Goal: Find contact information: Find contact information

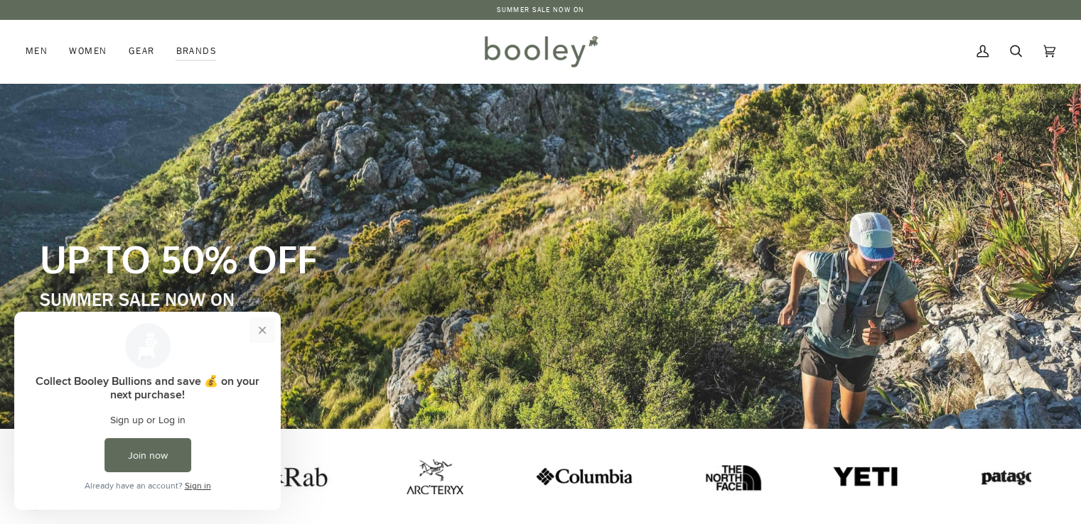
click at [262, 329] on button "Close prompt" at bounding box center [262, 331] width 26 height 26
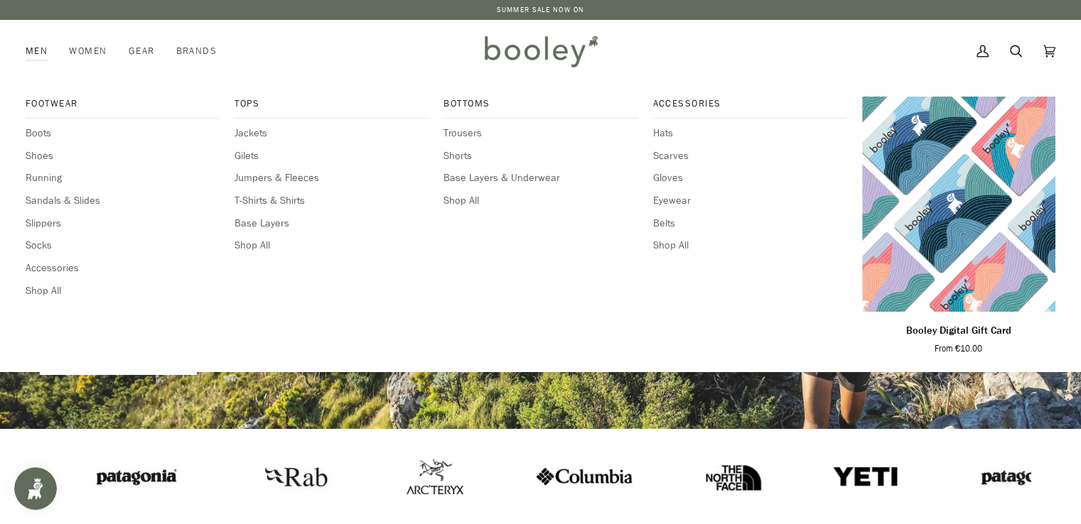
click at [42, 49] on link "Men" at bounding box center [42, 51] width 33 height 63
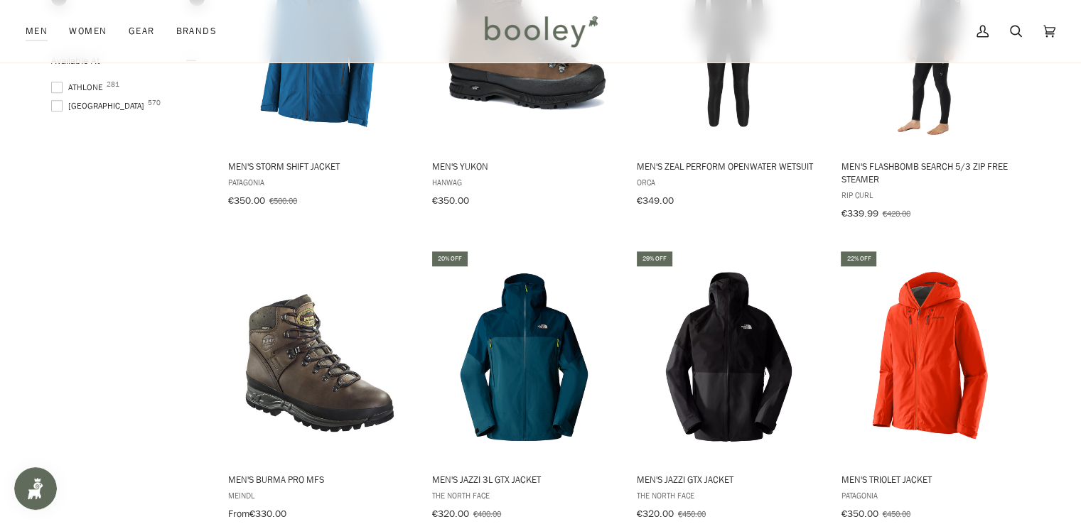
scroll to position [1539, 0]
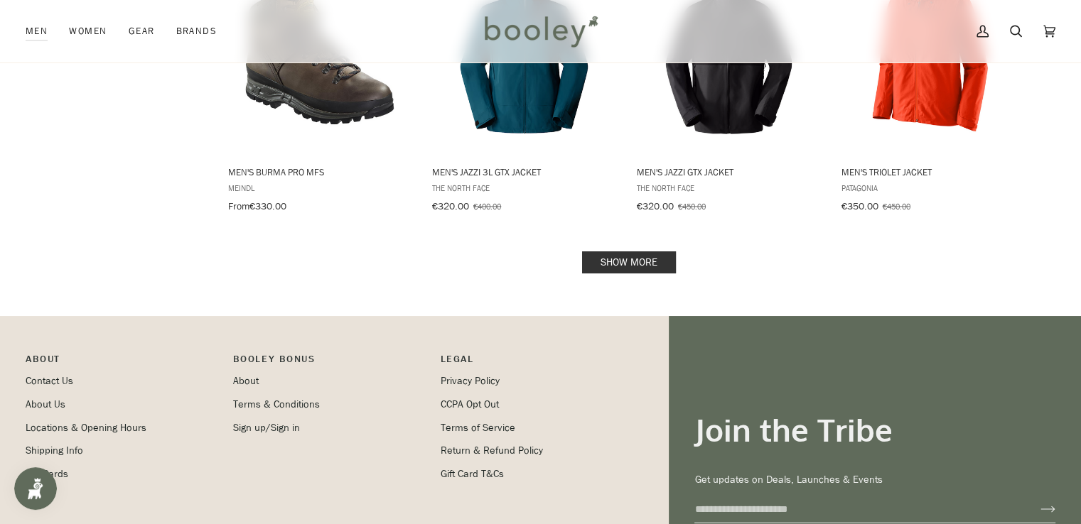
click at [613, 252] on link "Show more" at bounding box center [629, 263] width 94 height 22
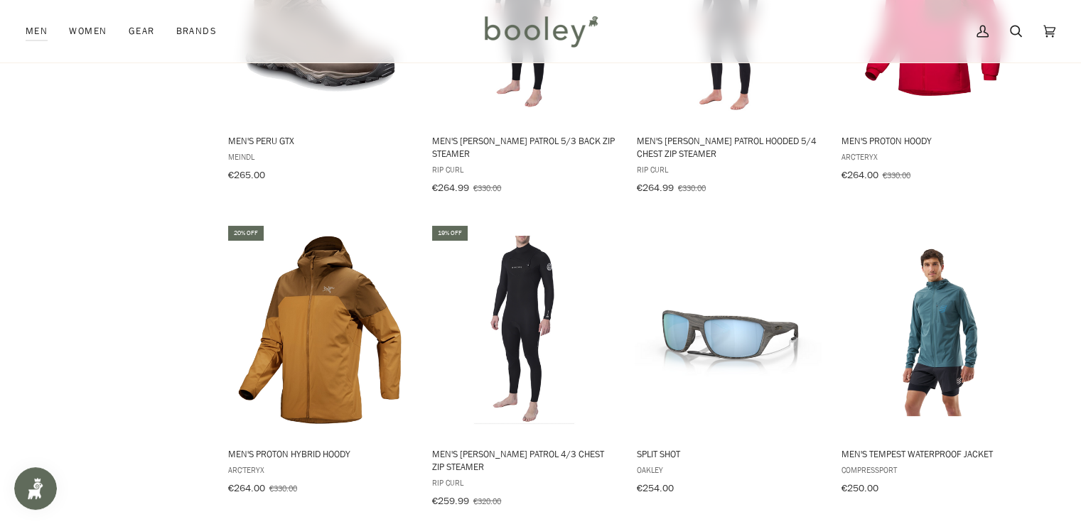
scroll to position [3079, 0]
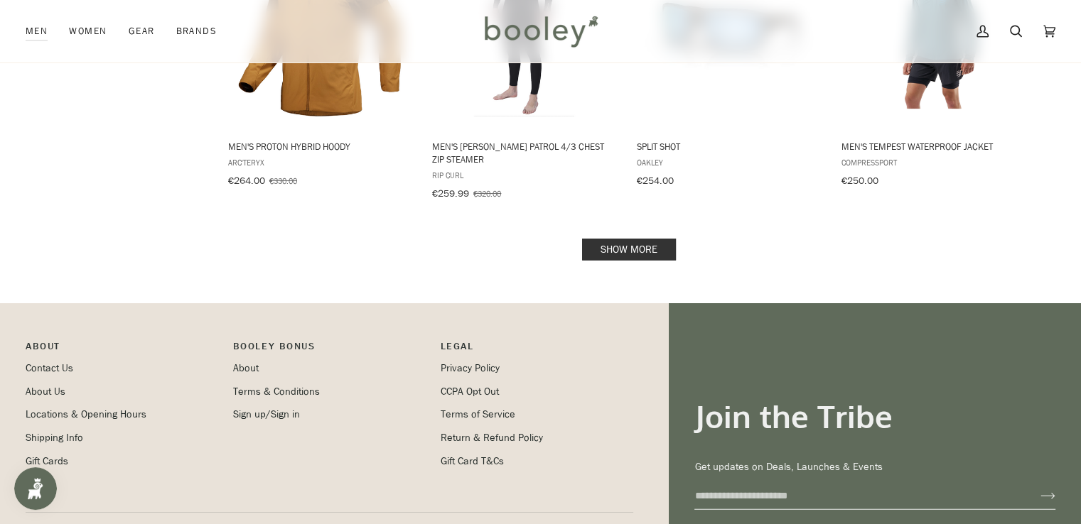
click at [620, 239] on link "Show more" at bounding box center [629, 250] width 94 height 22
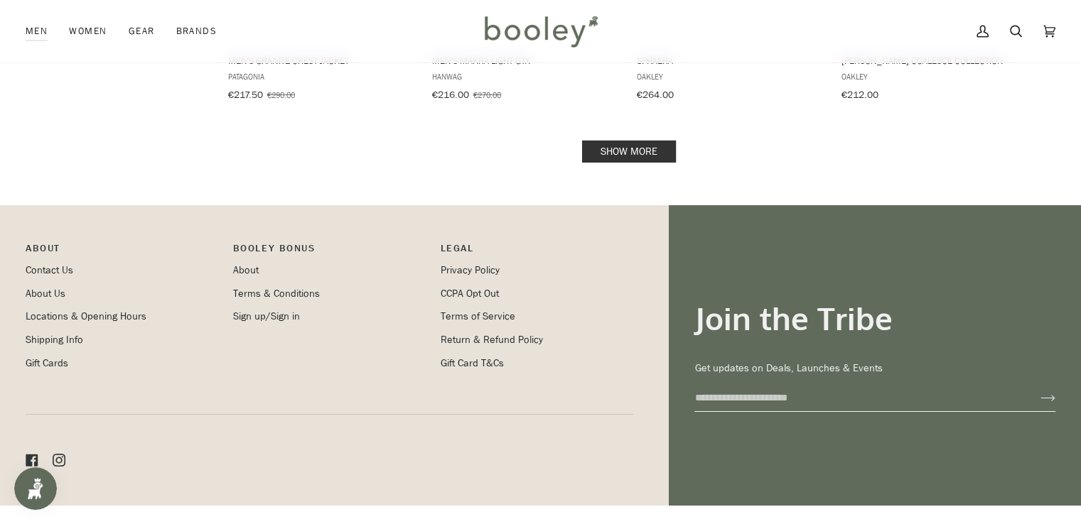
scroll to position [4732, 0]
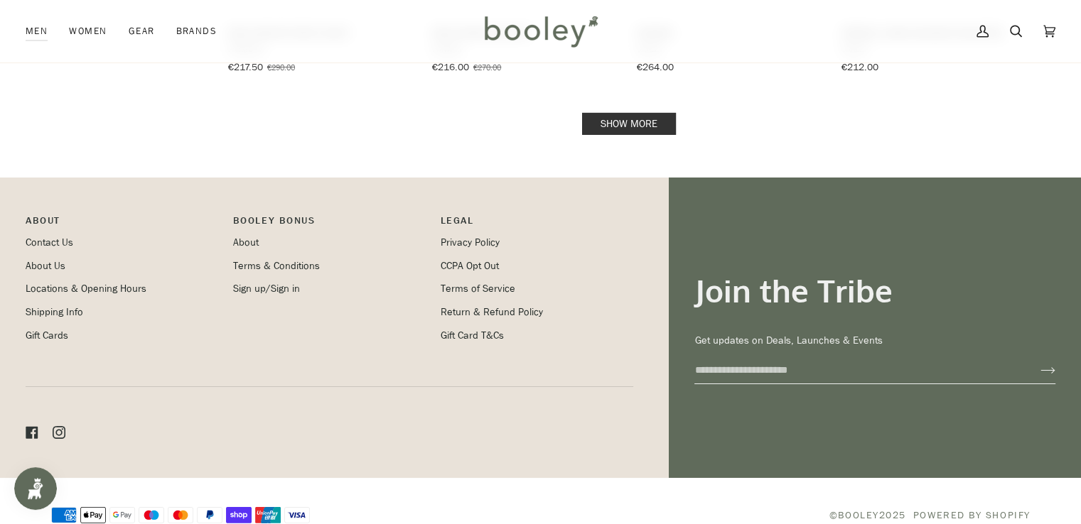
click at [630, 113] on link "Show more" at bounding box center [629, 124] width 94 height 22
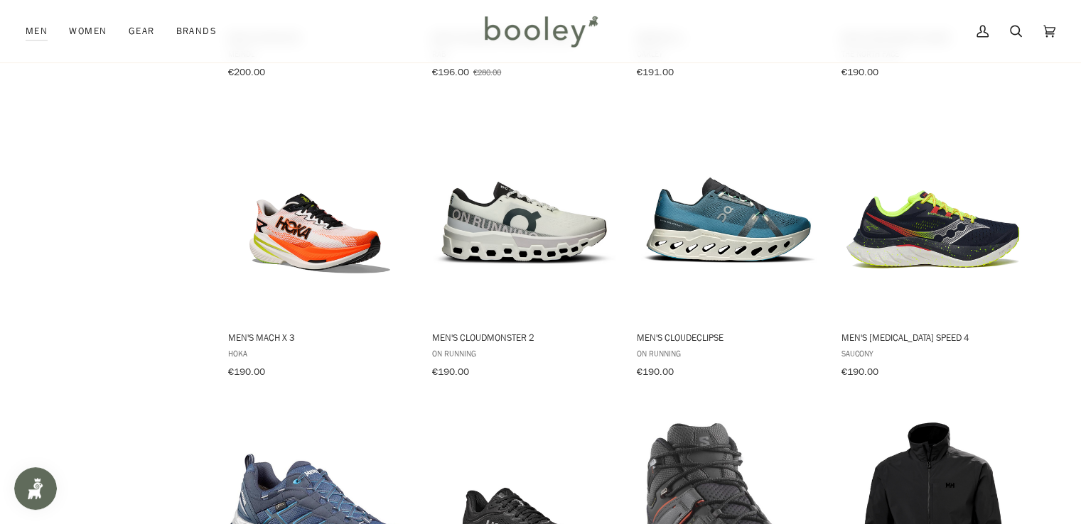
scroll to position [5936, 0]
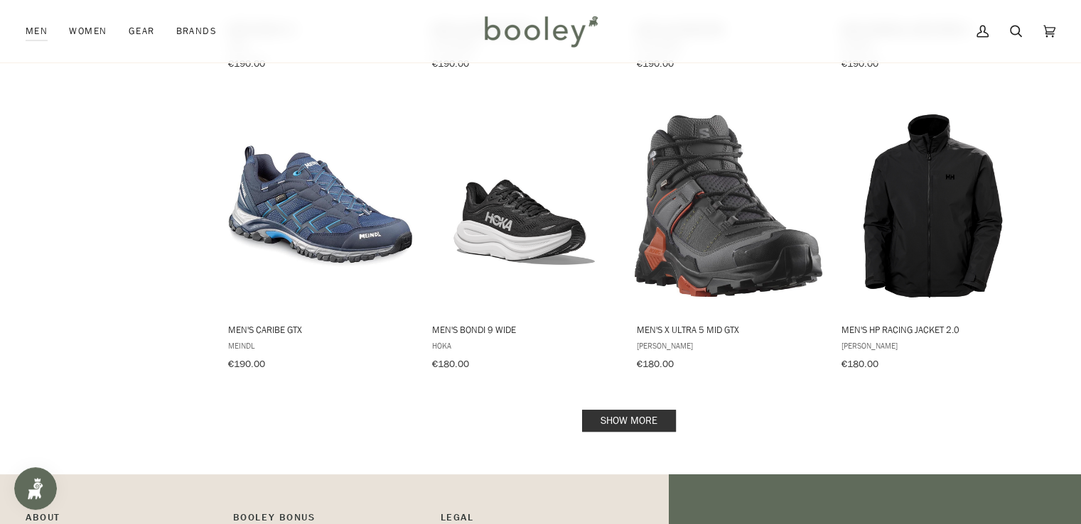
click at [622, 410] on link "Show more" at bounding box center [629, 421] width 94 height 22
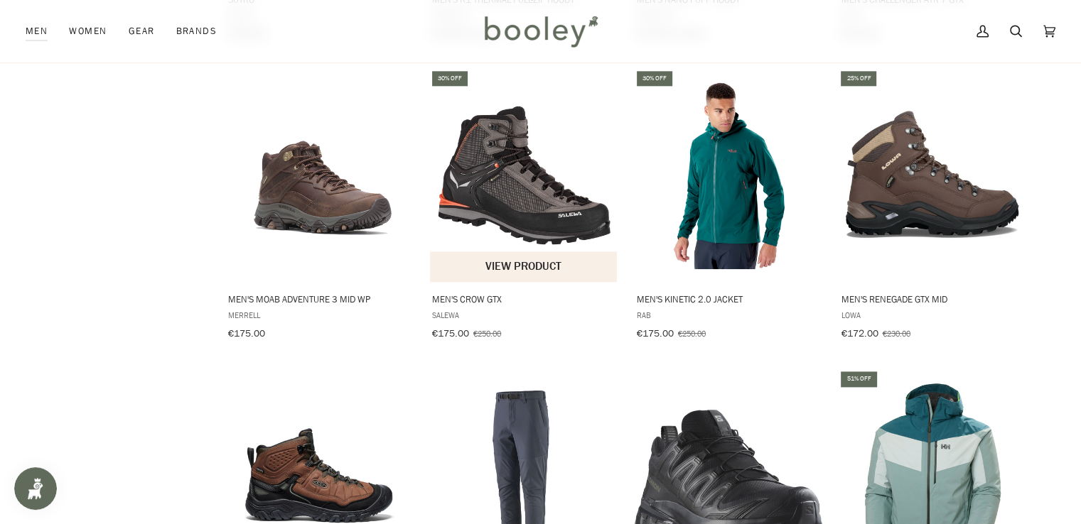
scroll to position [7475, 0]
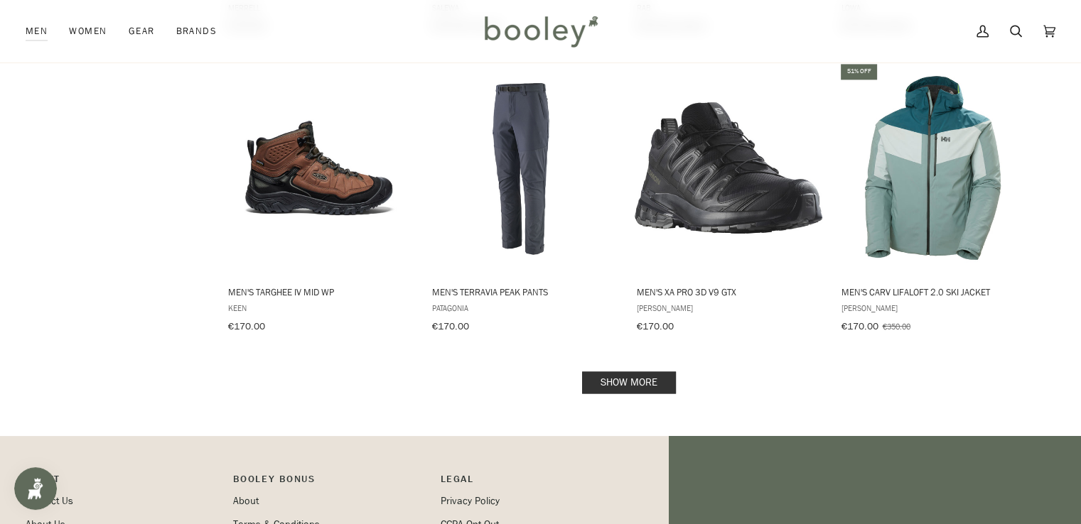
click at [620, 372] on link "Show more" at bounding box center [629, 383] width 94 height 22
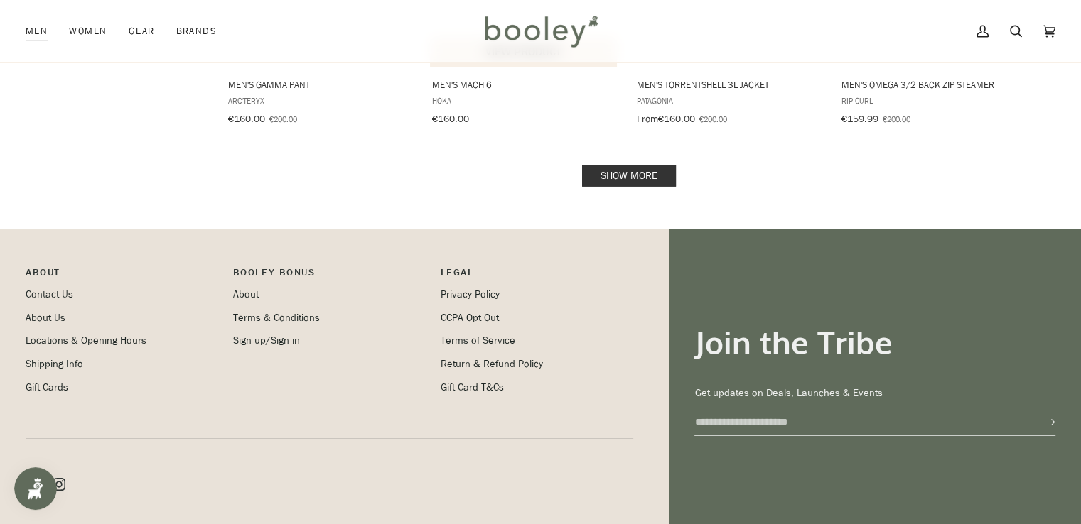
scroll to position [9220, 0]
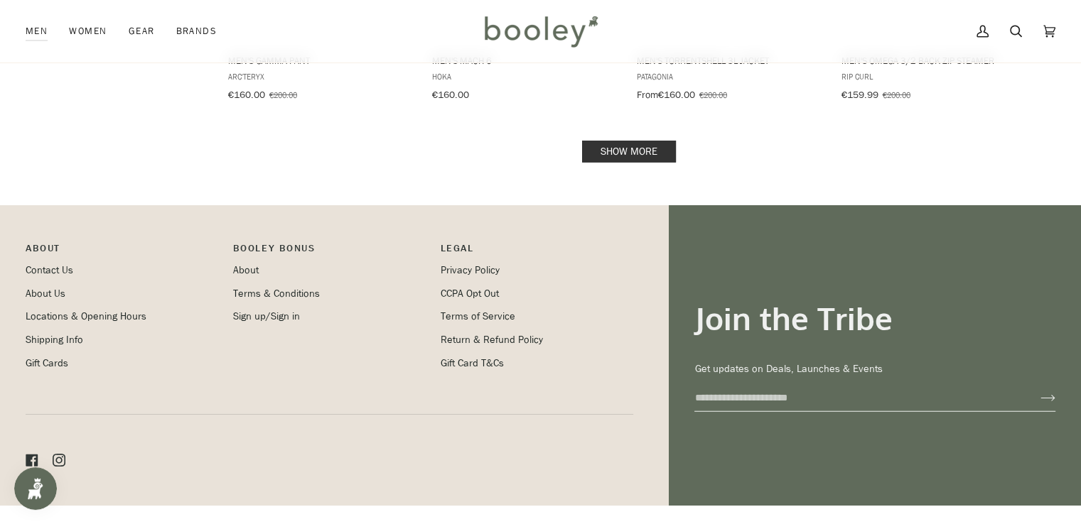
click at [610, 141] on link "Show more" at bounding box center [629, 152] width 94 height 22
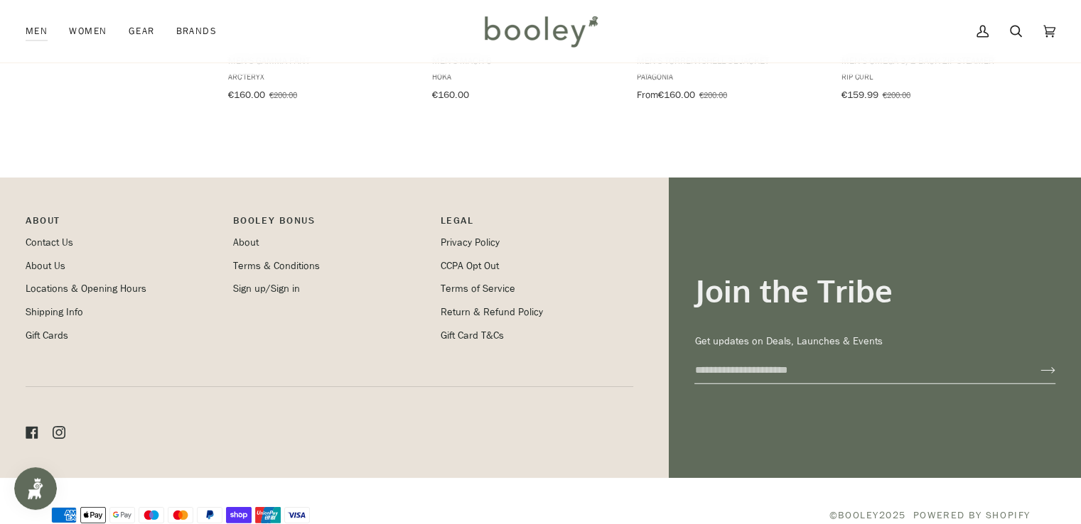
scroll to position [9193, 0]
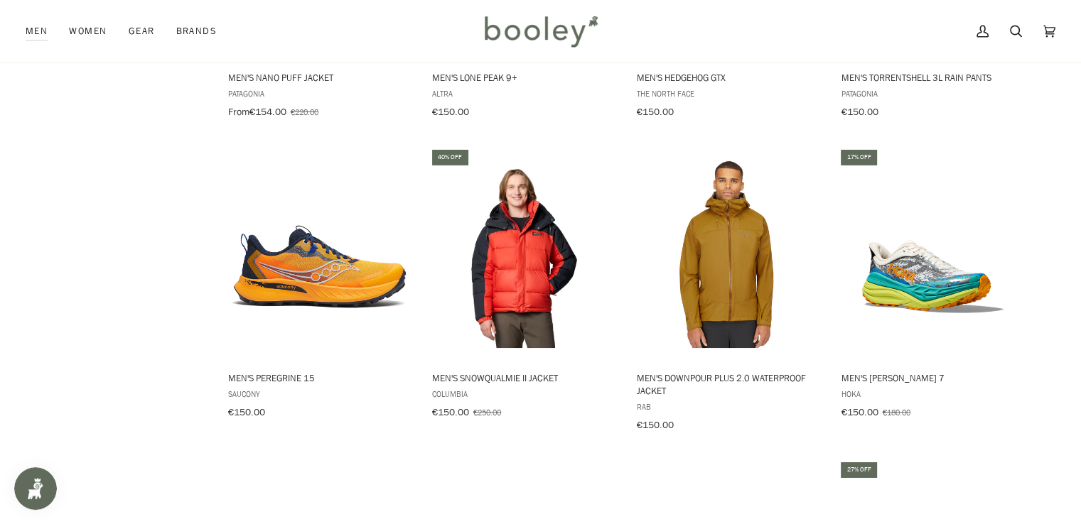
scroll to position [10426, 0]
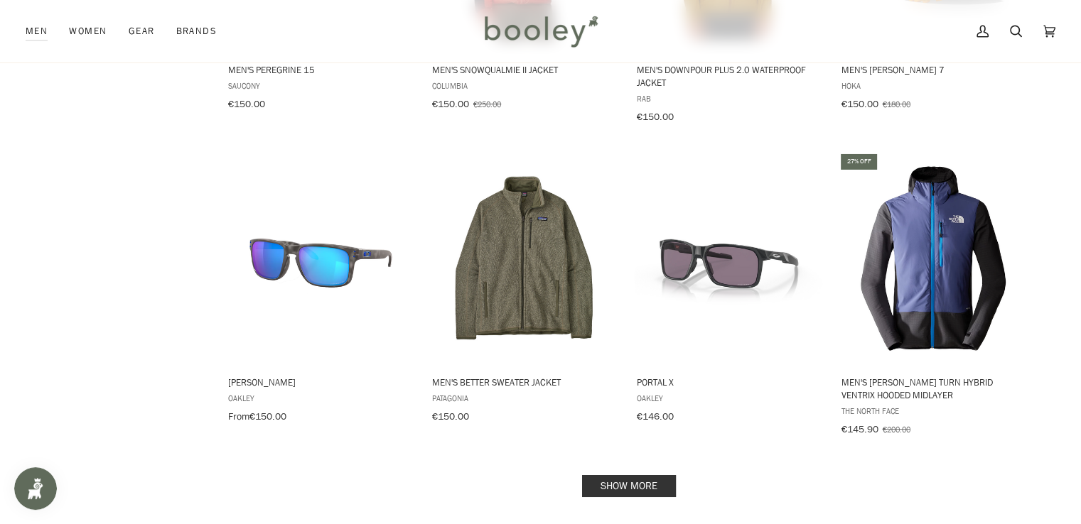
click at [618, 475] on link "Show more" at bounding box center [629, 486] width 94 height 22
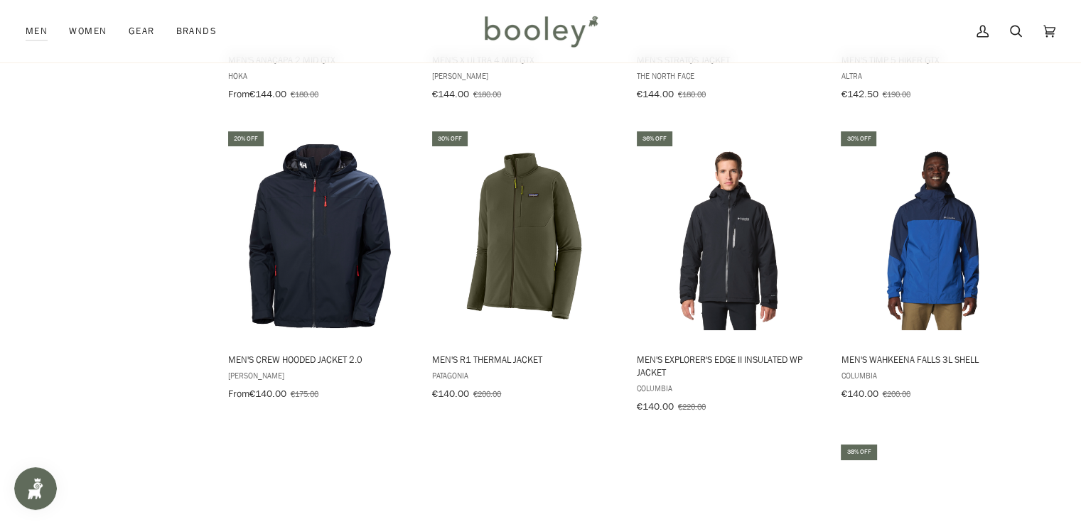
scroll to position [11349, 0]
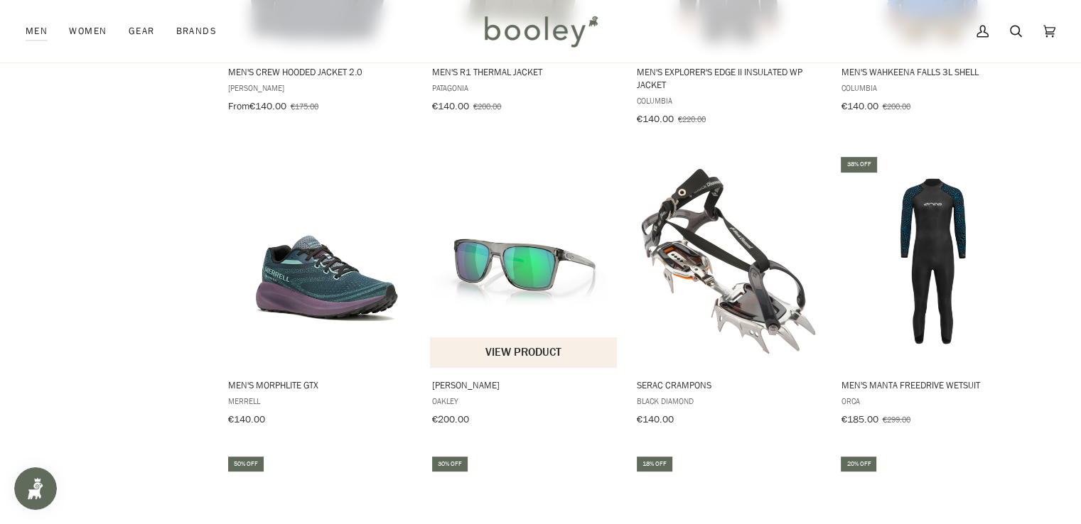
click at [535, 338] on button "View product" at bounding box center [523, 353] width 187 height 31
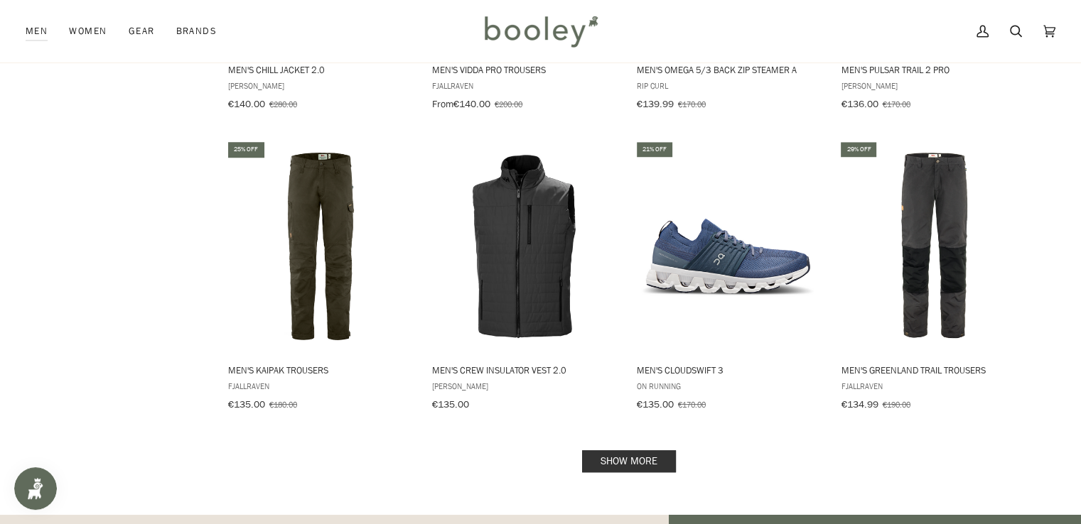
click at [630, 451] on link "Show more" at bounding box center [629, 462] width 94 height 22
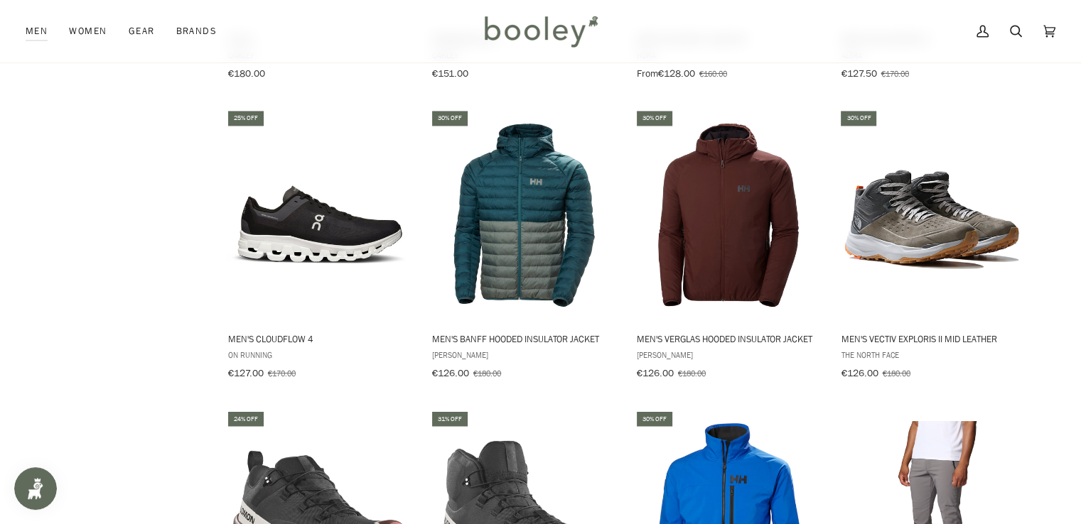
scroll to position [13504, 0]
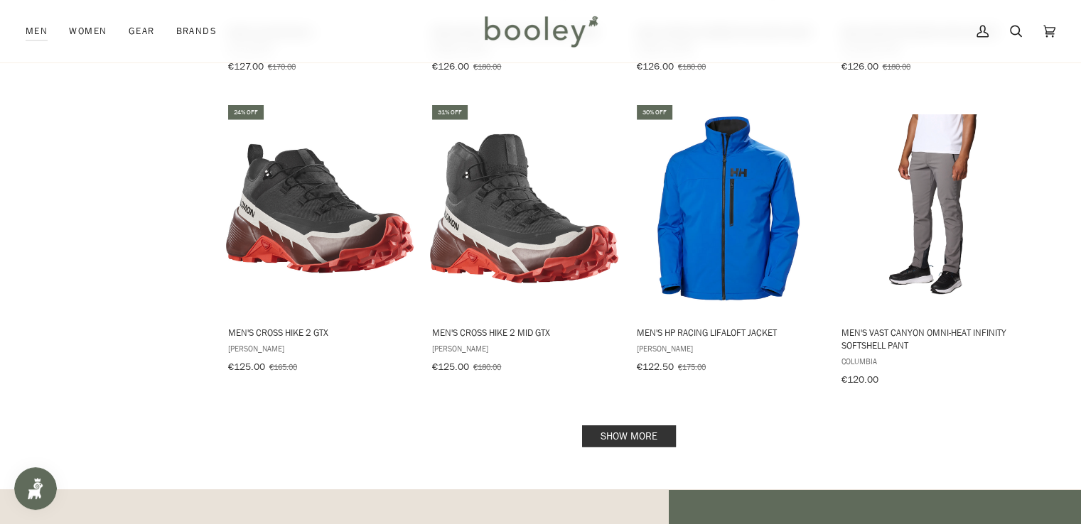
click at [640, 425] on link "Show more" at bounding box center [629, 436] width 94 height 22
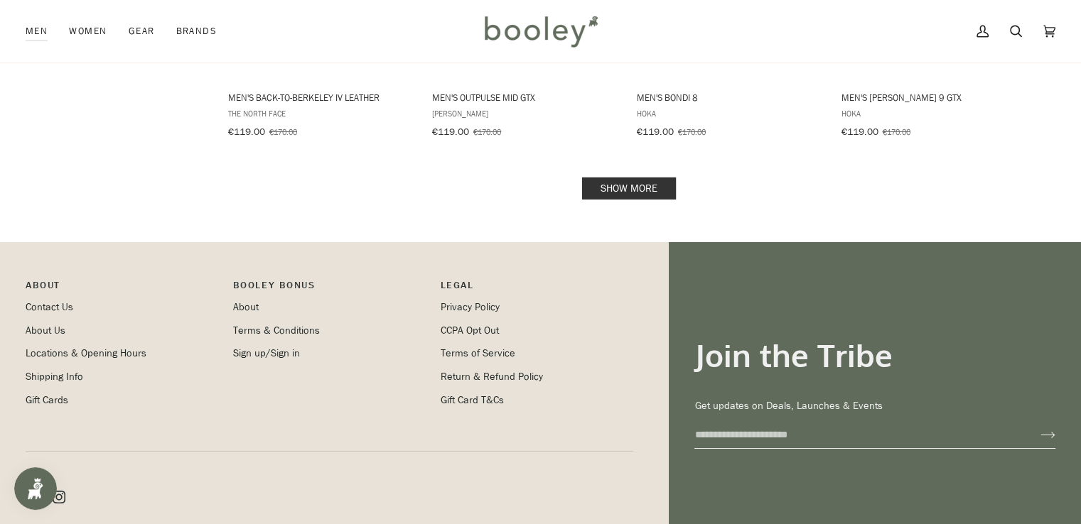
scroll to position [14945, 0]
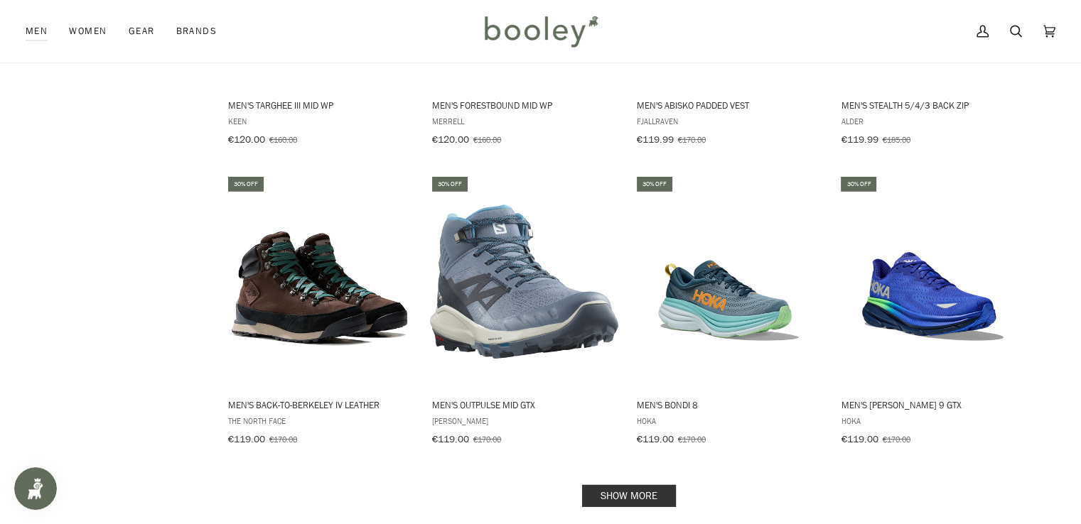
click at [627, 485] on link "Show more" at bounding box center [629, 496] width 94 height 22
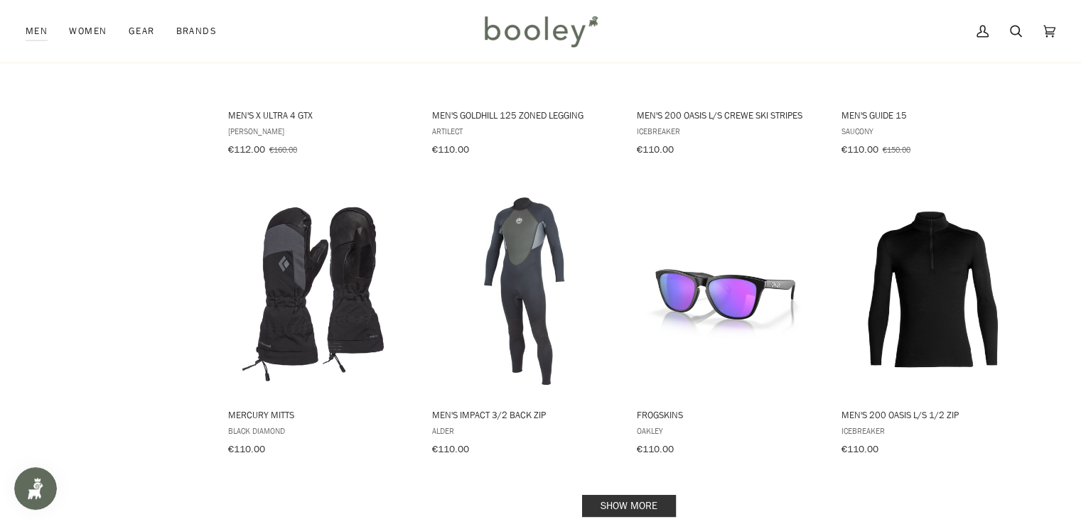
scroll to position [16744, 0]
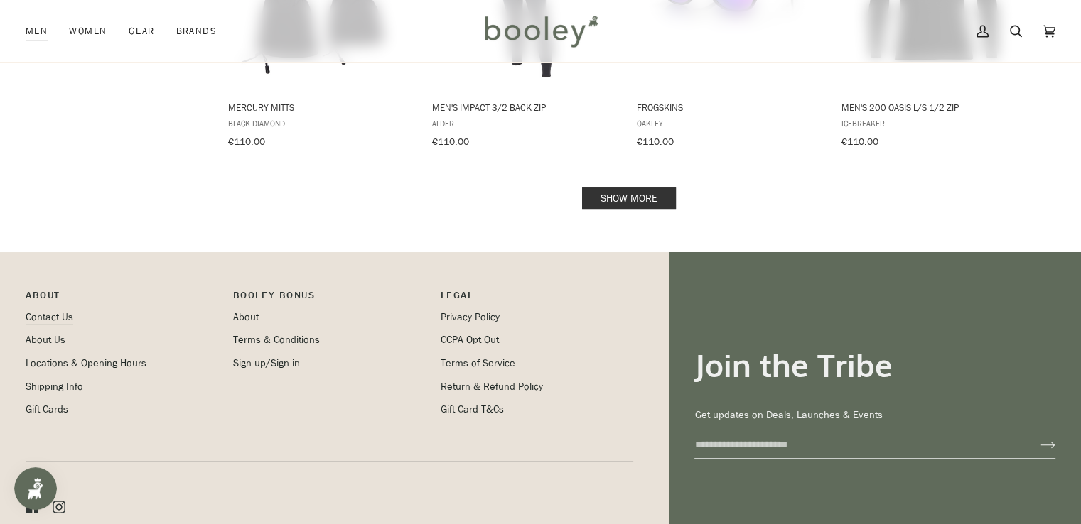
click at [48, 311] on link "Contact Us" at bounding box center [50, 318] width 48 height 14
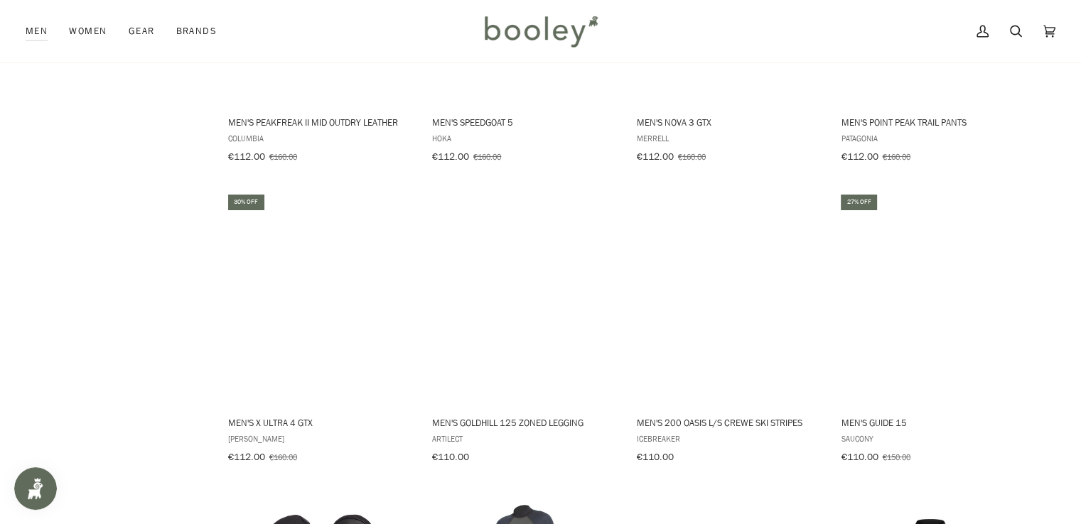
scroll to position [16436, 0]
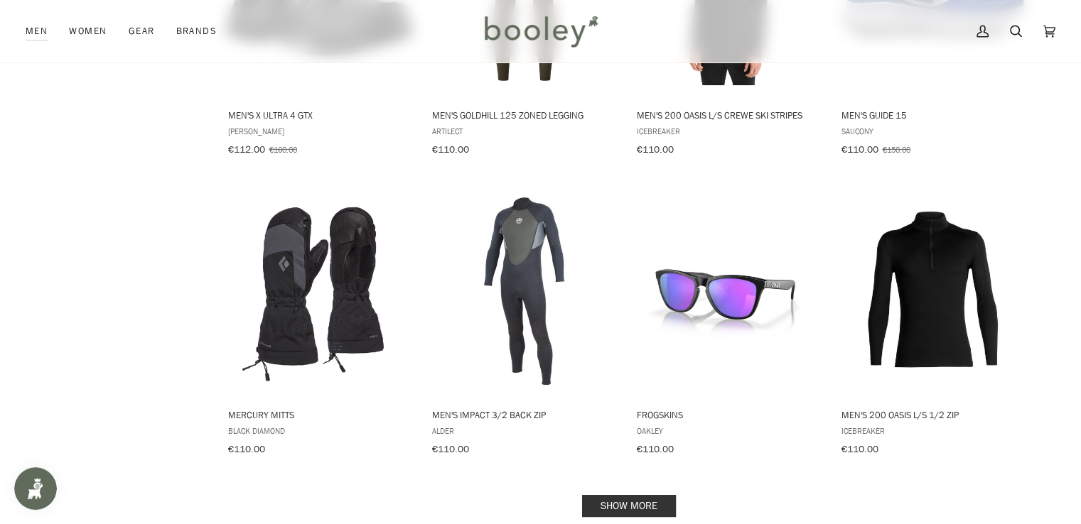
click at [625, 495] on link "Show more" at bounding box center [629, 506] width 94 height 22
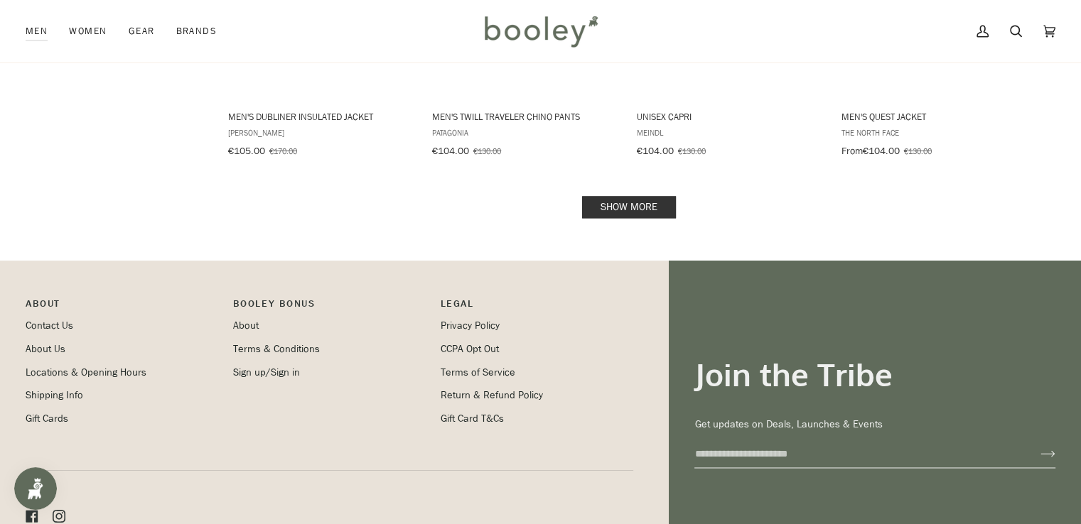
scroll to position [17929, 0]
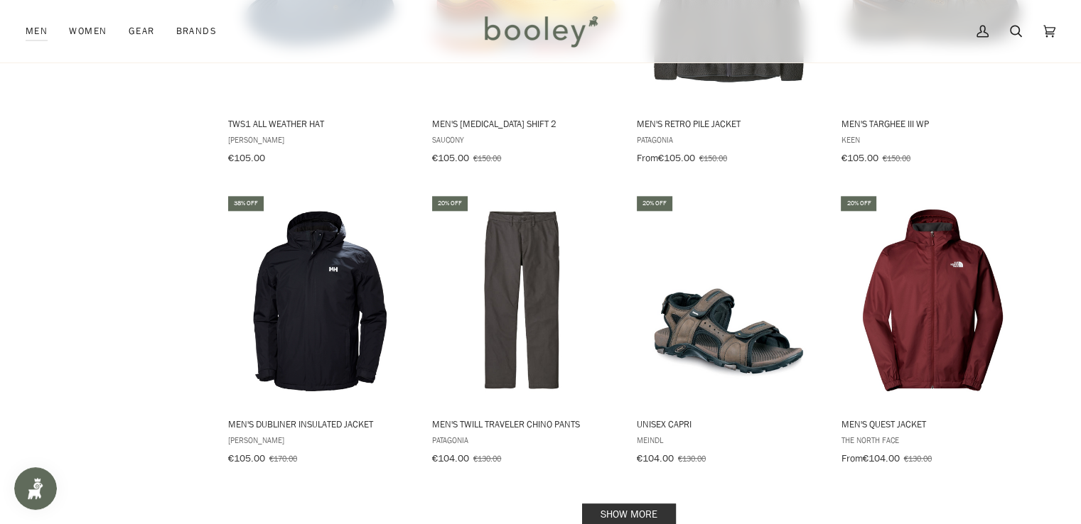
click at [620, 504] on link "Show more" at bounding box center [629, 515] width 94 height 22
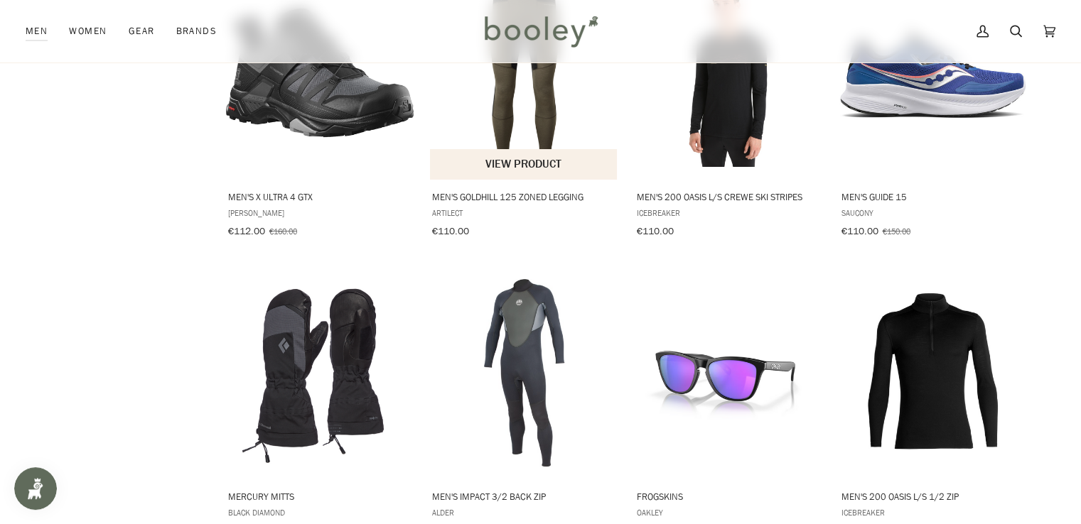
scroll to position [16046, 0]
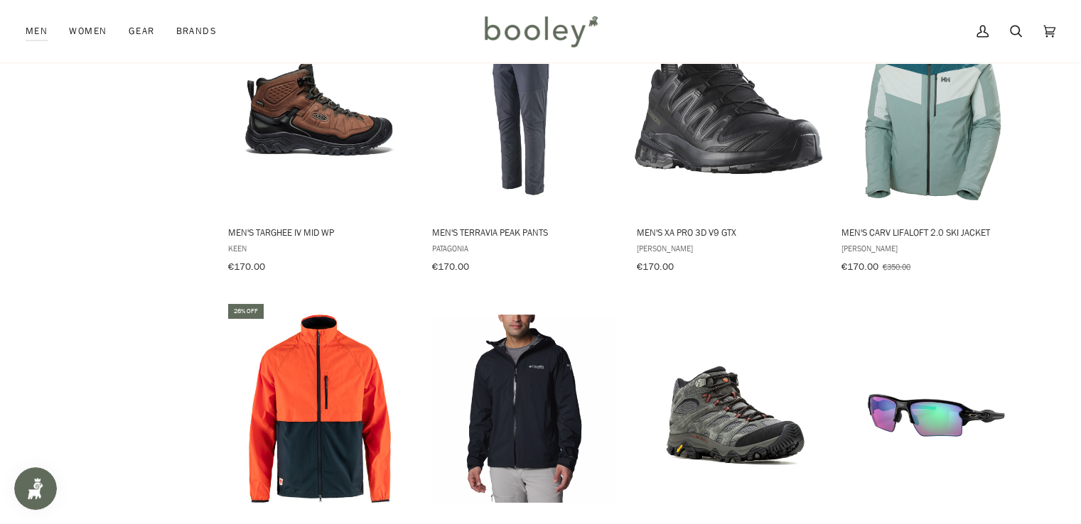
scroll to position [6941, 0]
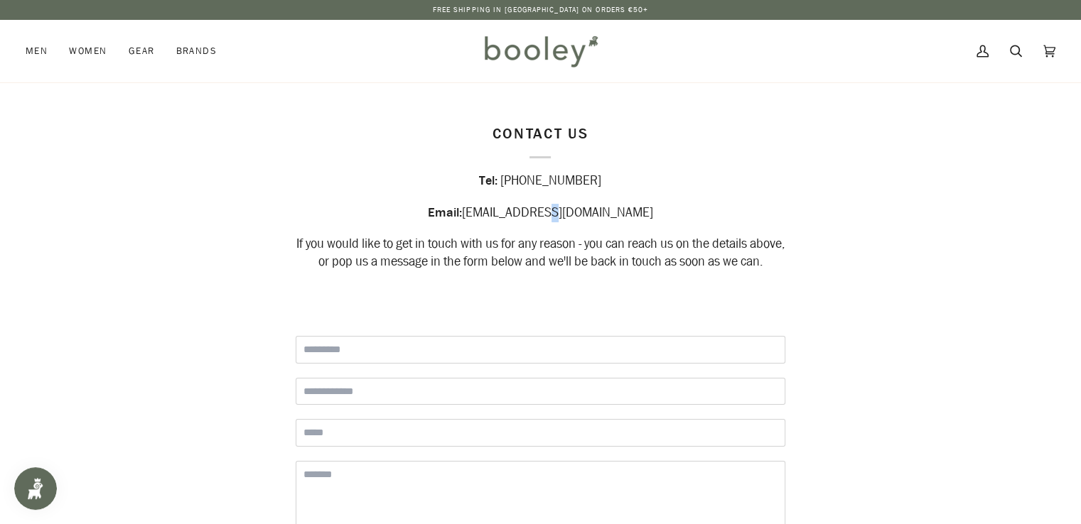
drag, startPoint x: 586, startPoint y: 220, endPoint x: 607, endPoint y: 214, distance: 22.1
click at [602, 215] on div "Email: hello@booley.ie" at bounding box center [541, 213] width 490 height 18
click at [681, 178] on div "Tel: +353 (0)91 562 869" at bounding box center [541, 182] width 490 height 18
copy span "hello@booley.ie"
drag, startPoint x: 603, startPoint y: 215, endPoint x: 517, endPoint y: 217, distance: 86.7
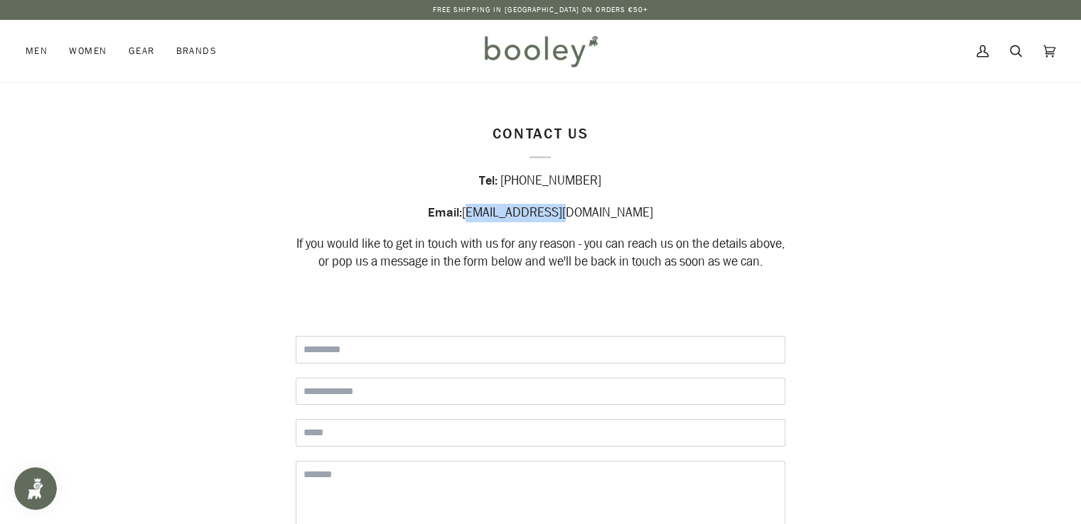
click at [517, 217] on div "Email: hello@booley.ie" at bounding box center [541, 213] width 490 height 18
drag, startPoint x: 382, startPoint y: 279, endPoint x: 392, endPoint y: 266, distance: 15.2
click at [384, 271] on div "If you would like to get in touch with us for any reason - you can reach us on …" at bounding box center [541, 253] width 490 height 35
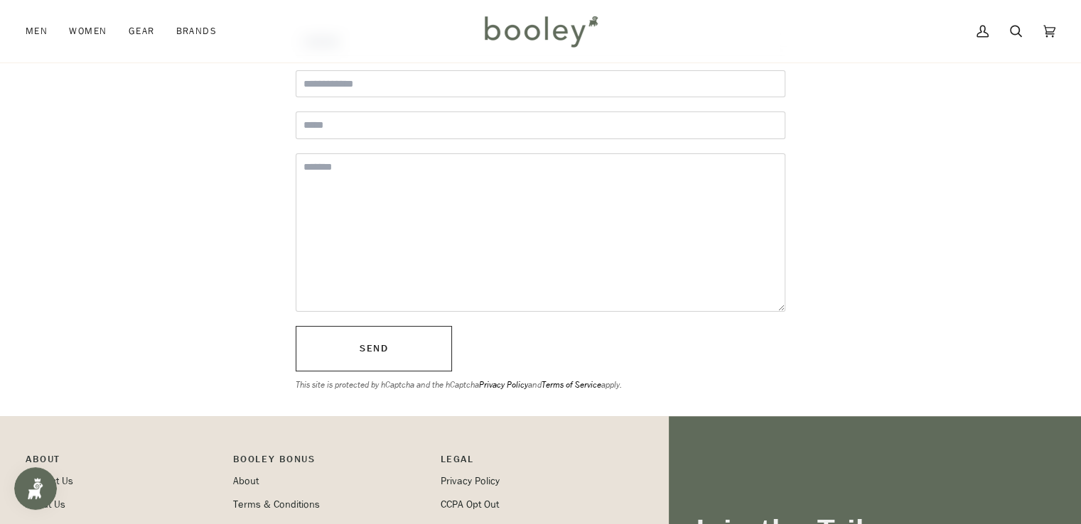
scroll to position [591, 0]
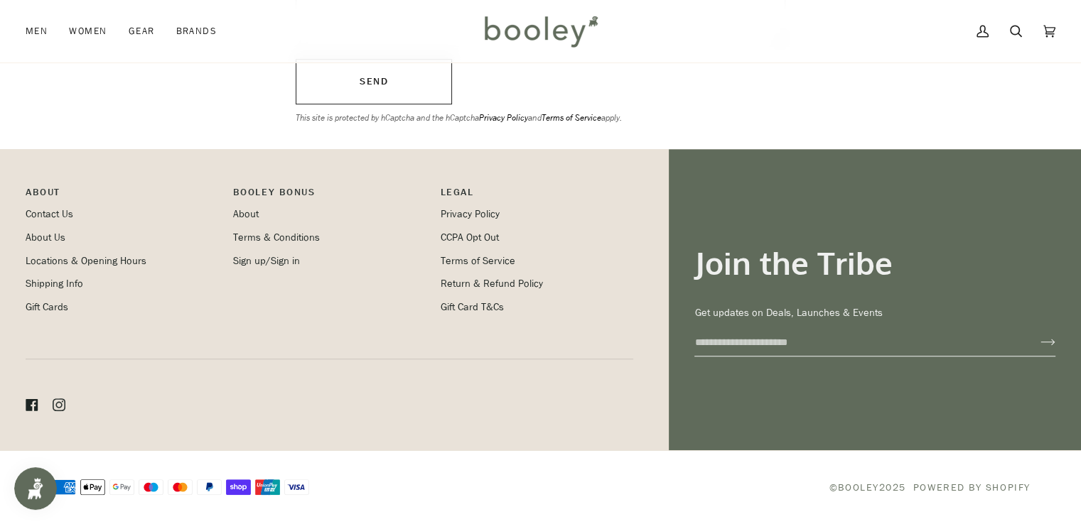
click at [31, 401] on icon at bounding box center [32, 405] width 12 height 12
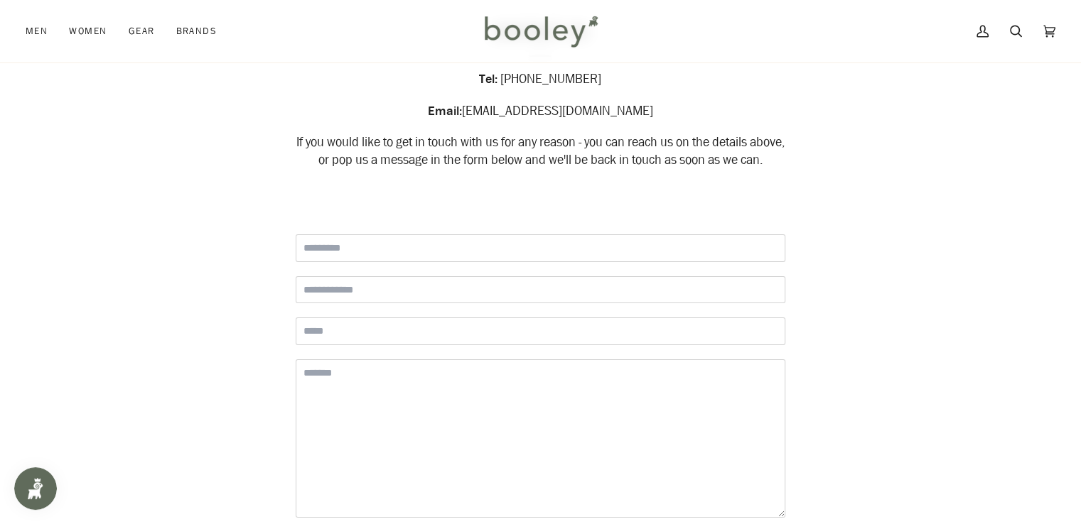
scroll to position [0, 0]
